Goal: Task Accomplishment & Management: Complete application form

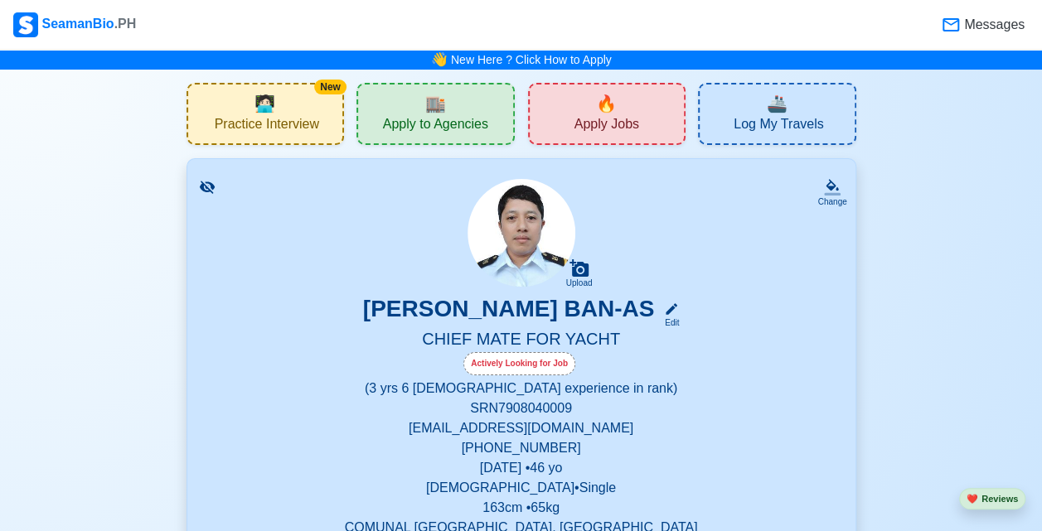
click at [426, 123] on span "Apply to Agencies" at bounding box center [435, 126] width 105 height 21
click at [615, 123] on span "Apply Jobs" at bounding box center [606, 126] width 65 height 21
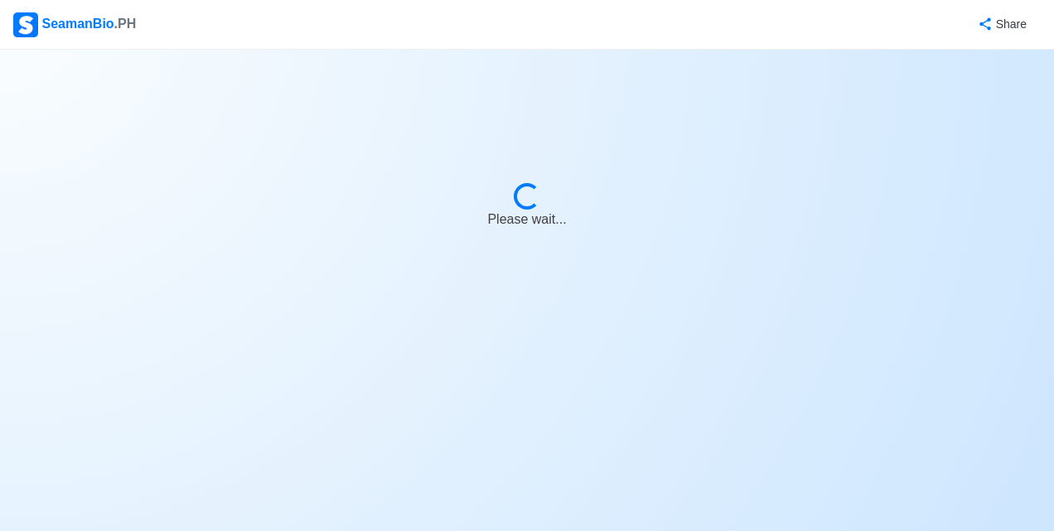
select select "Chief Officer"
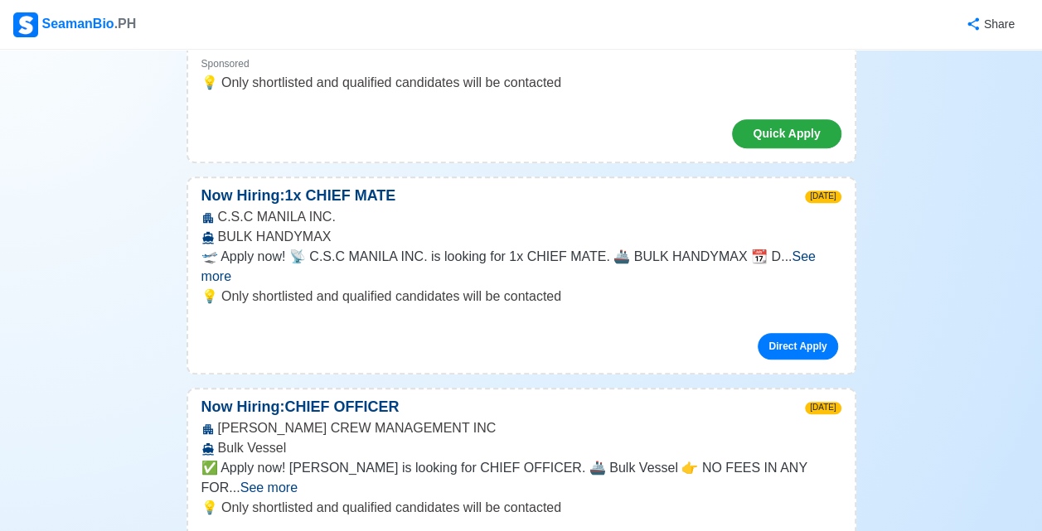
scroll to position [552, 0]
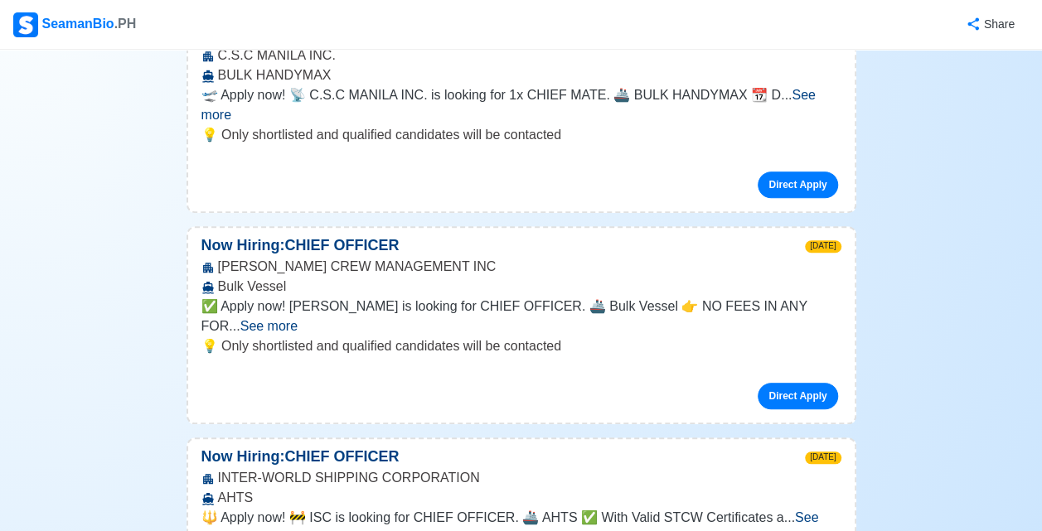
click at [804, 511] on span "See more" at bounding box center [509, 528] width 617 height 34
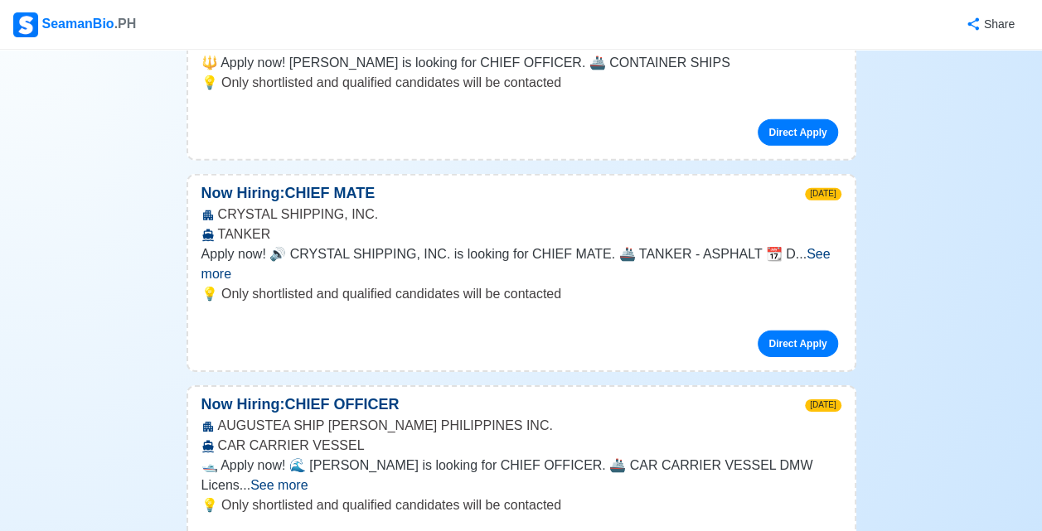
scroll to position [5663, 0]
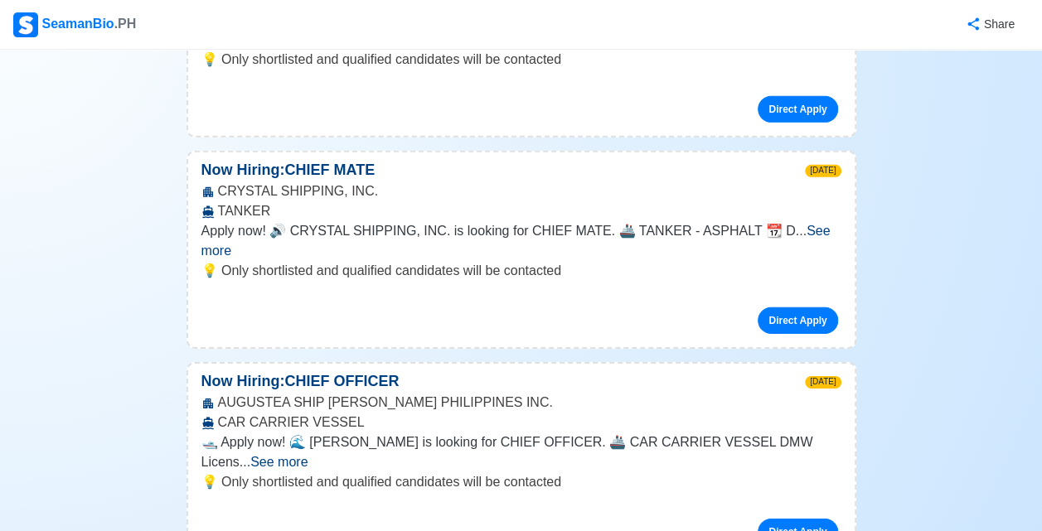
scroll to position [5524, 0]
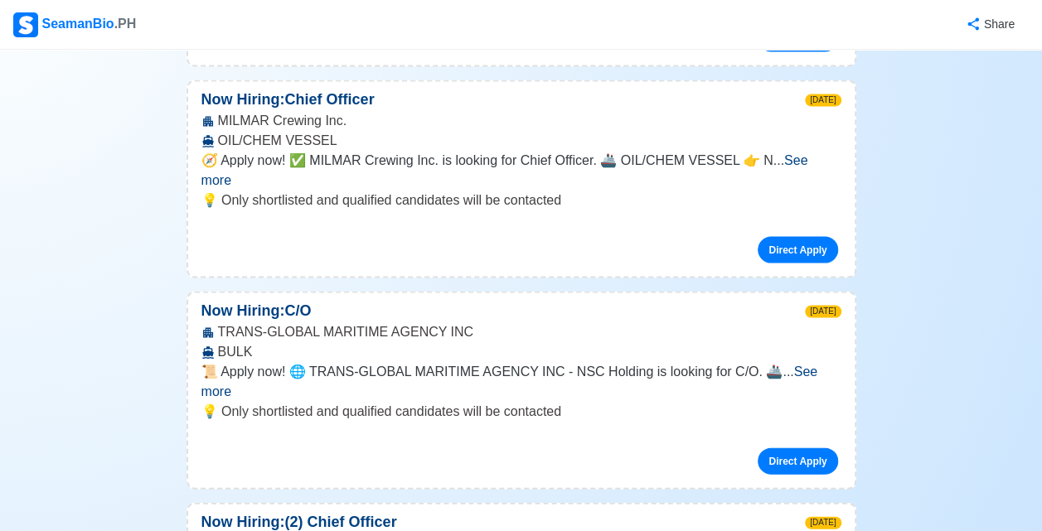
scroll to position [7873, 0]
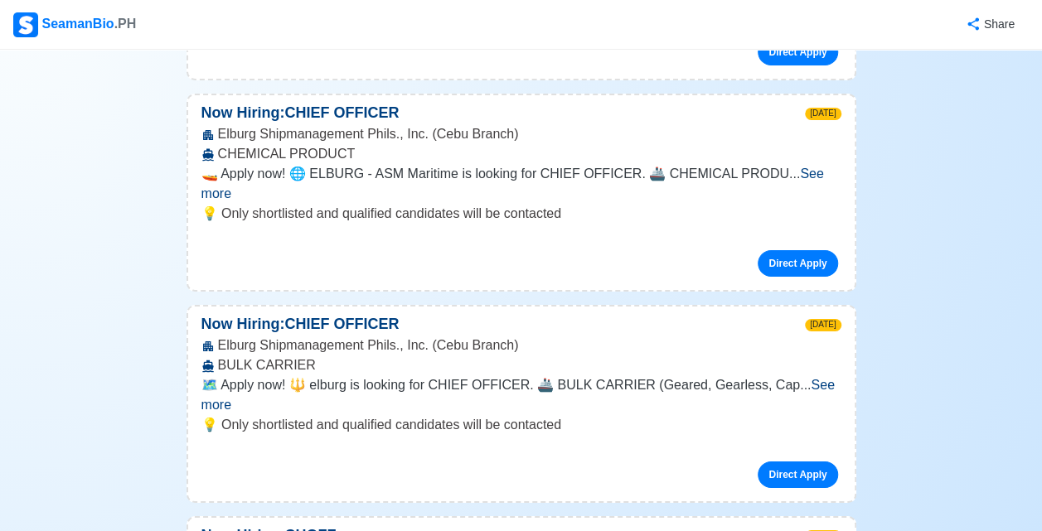
scroll to position [8978, 0]
